Goal: Task Accomplishment & Management: Manage account settings

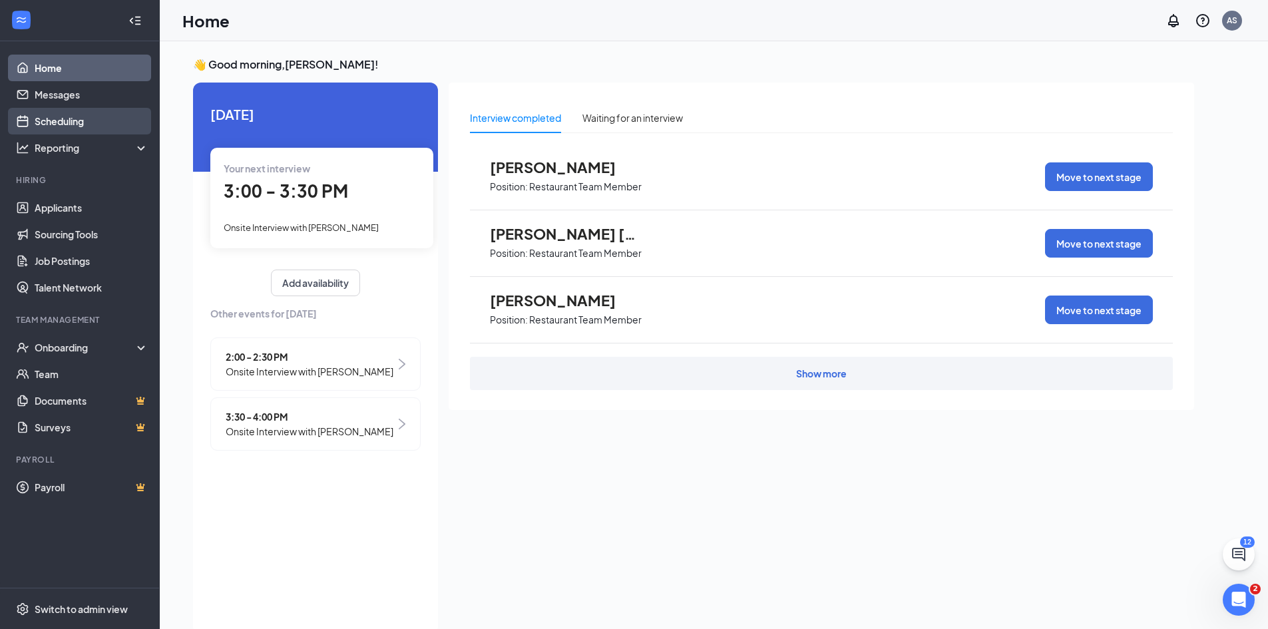
click at [116, 114] on link "Scheduling" at bounding box center [92, 121] width 114 height 27
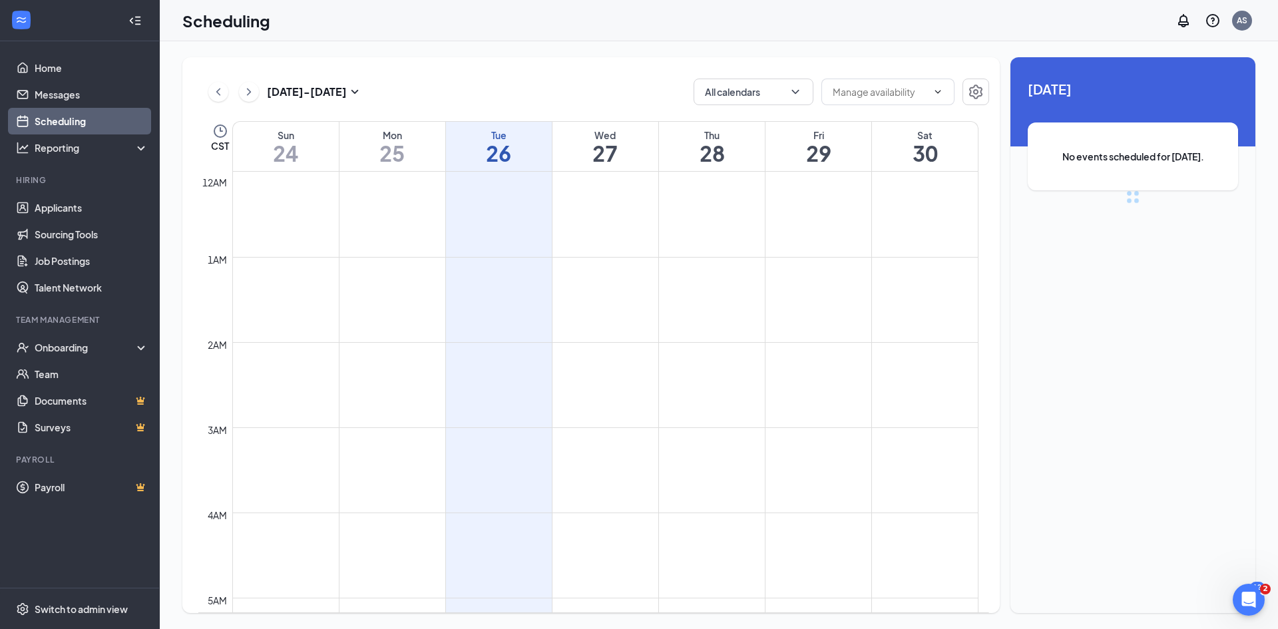
scroll to position [654, 0]
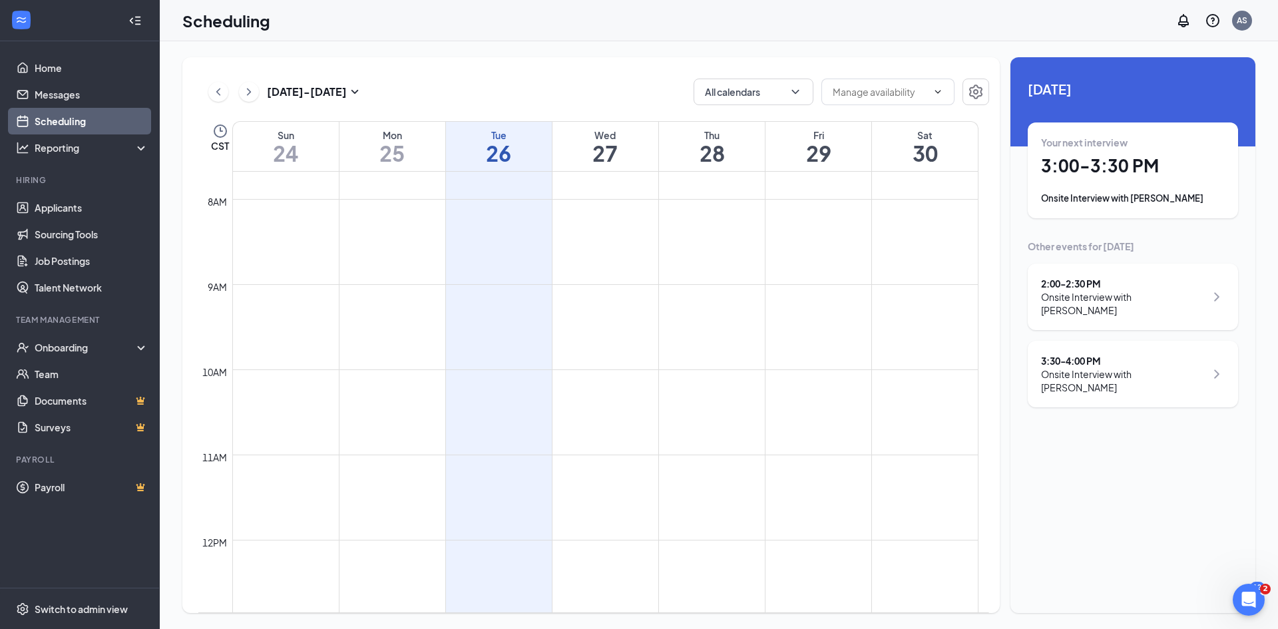
click at [1150, 204] on div "Onsite Interview with [PERSON_NAME]" at bounding box center [1133, 198] width 184 height 13
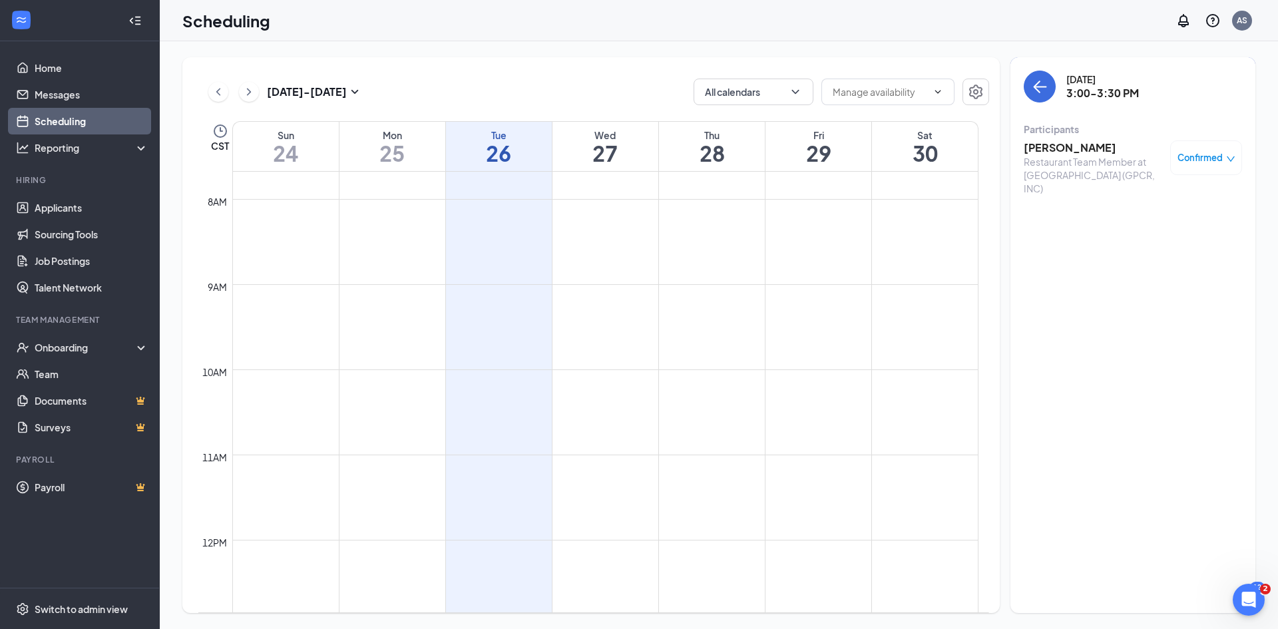
click at [1112, 81] on div "[DATE]" at bounding box center [1102, 79] width 73 height 13
click at [1085, 147] on h3 "[PERSON_NAME]" at bounding box center [1093, 147] width 140 height 15
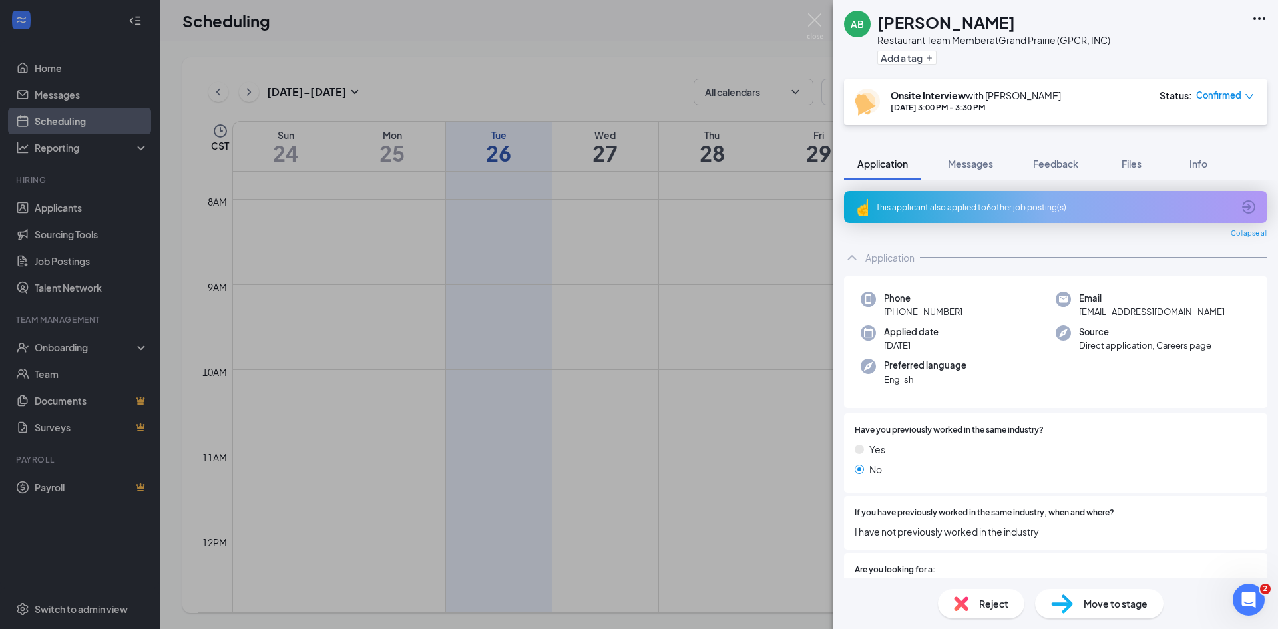
click at [1258, 22] on icon "Ellipses" at bounding box center [1259, 19] width 16 height 16
click at [1147, 45] on link "View full application" at bounding box center [1187, 49] width 144 height 13
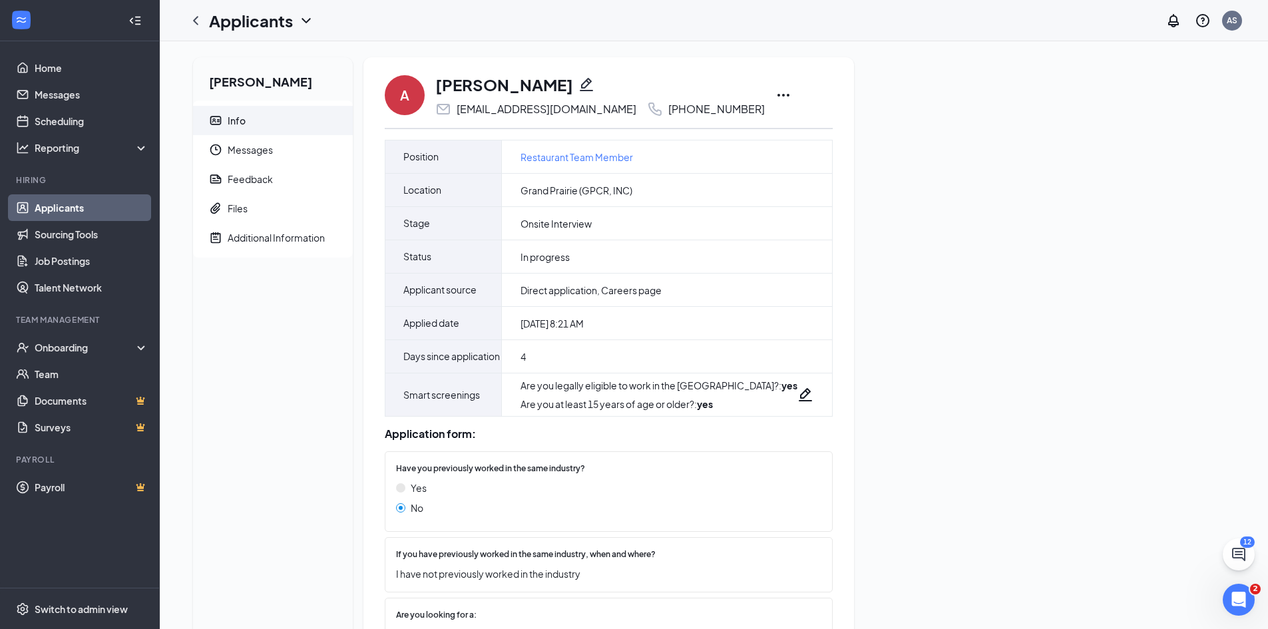
click at [775, 99] on icon "Ellipses" at bounding box center [783, 95] width 16 height 16
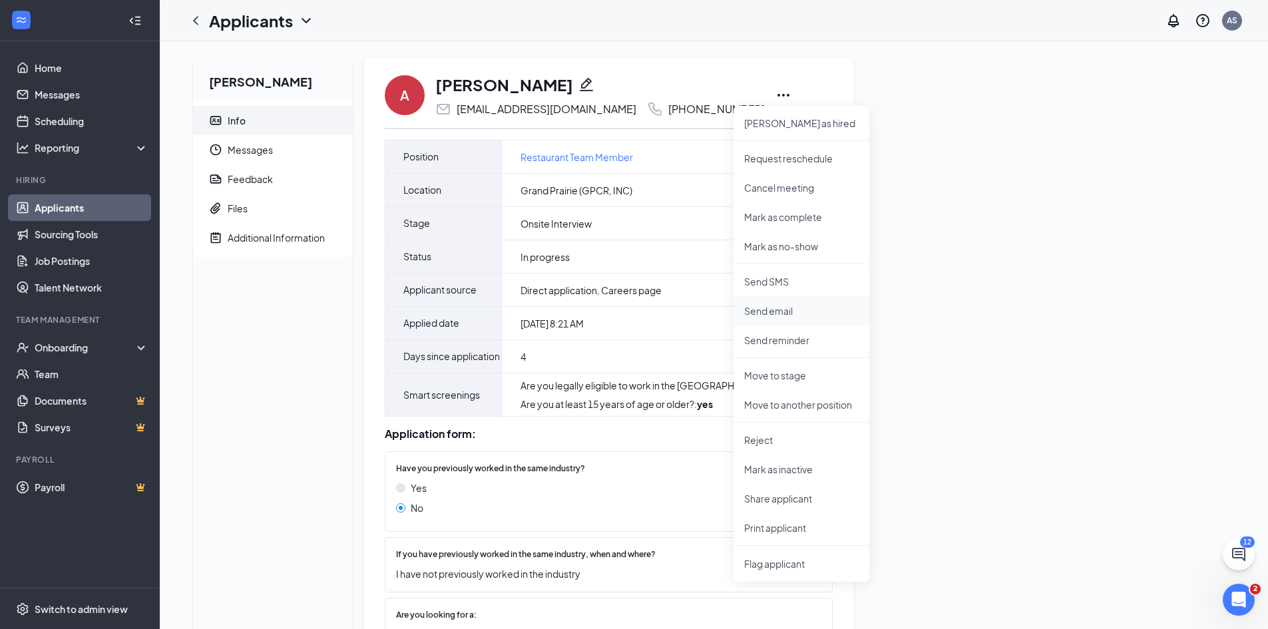
scroll to position [67, 0]
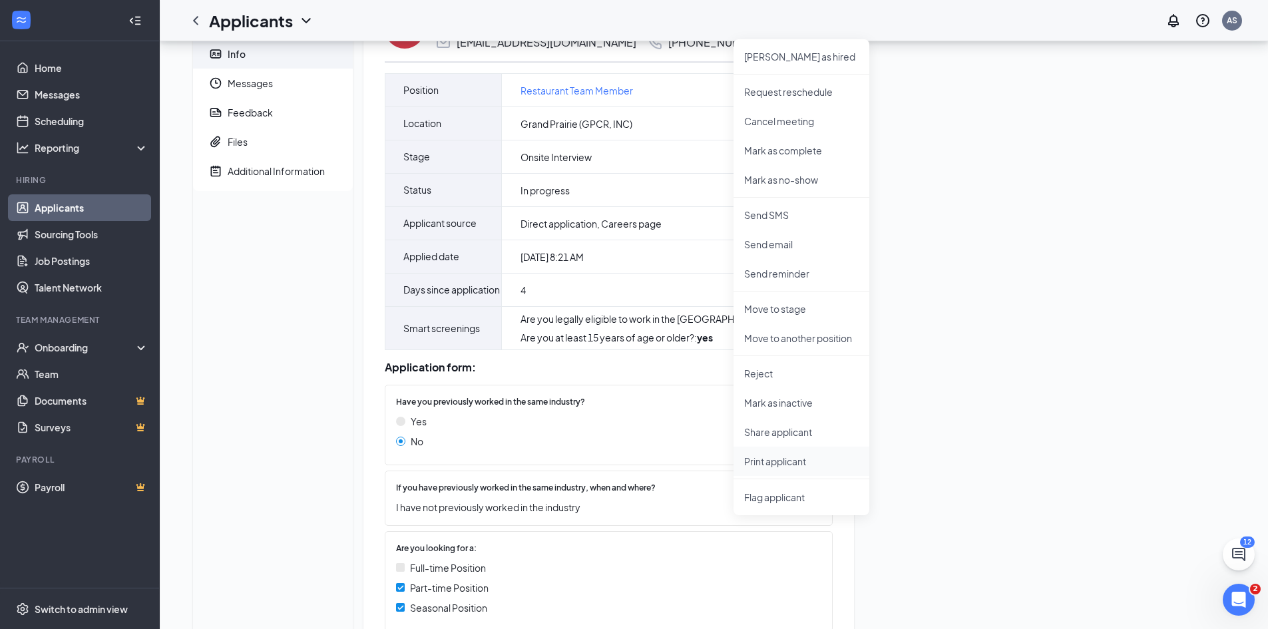
click at [791, 466] on p "Print applicant" at bounding box center [801, 460] width 114 height 13
